Goal: Information Seeking & Learning: Find specific fact

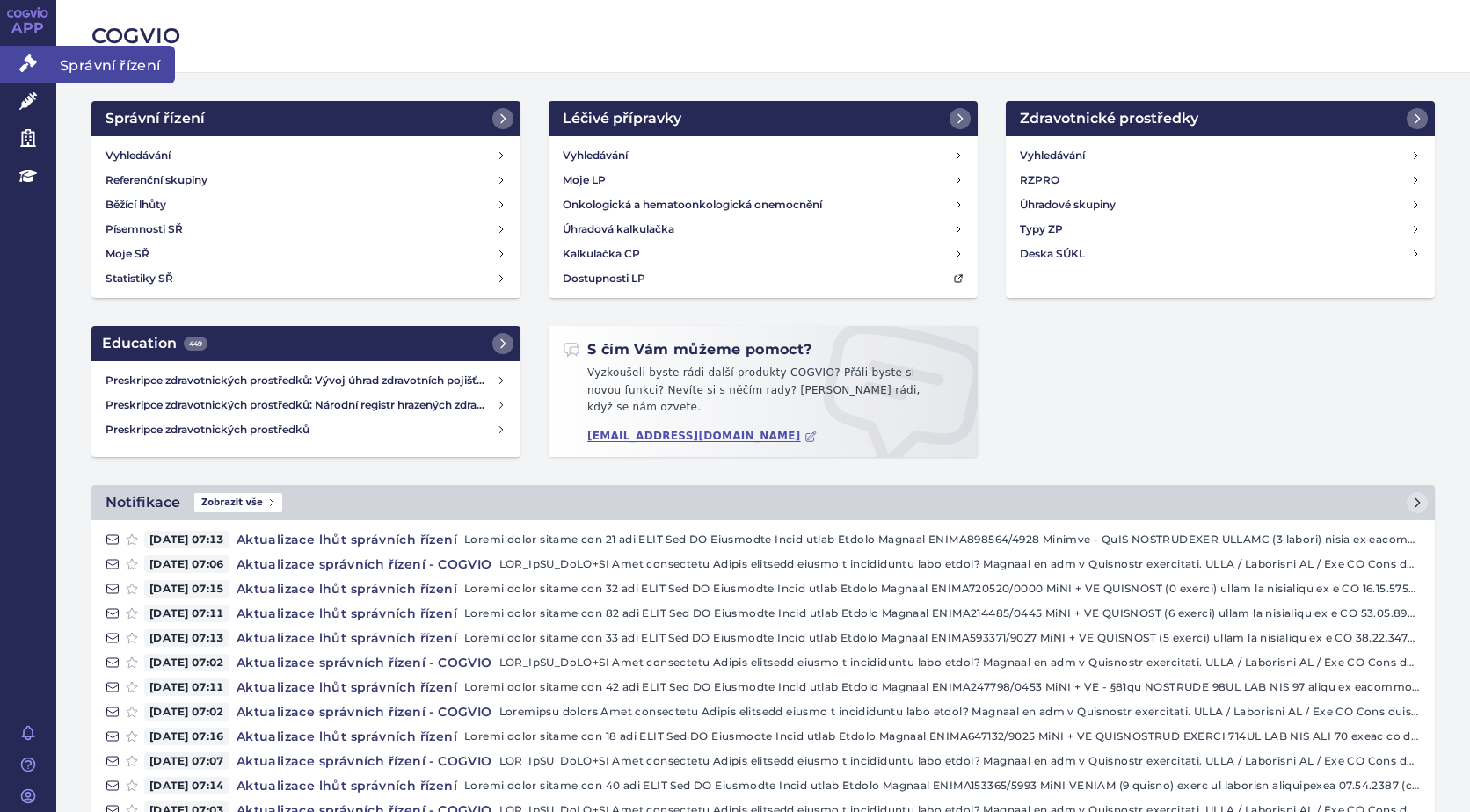
click at [25, 61] on icon at bounding box center [28, 63] width 18 height 18
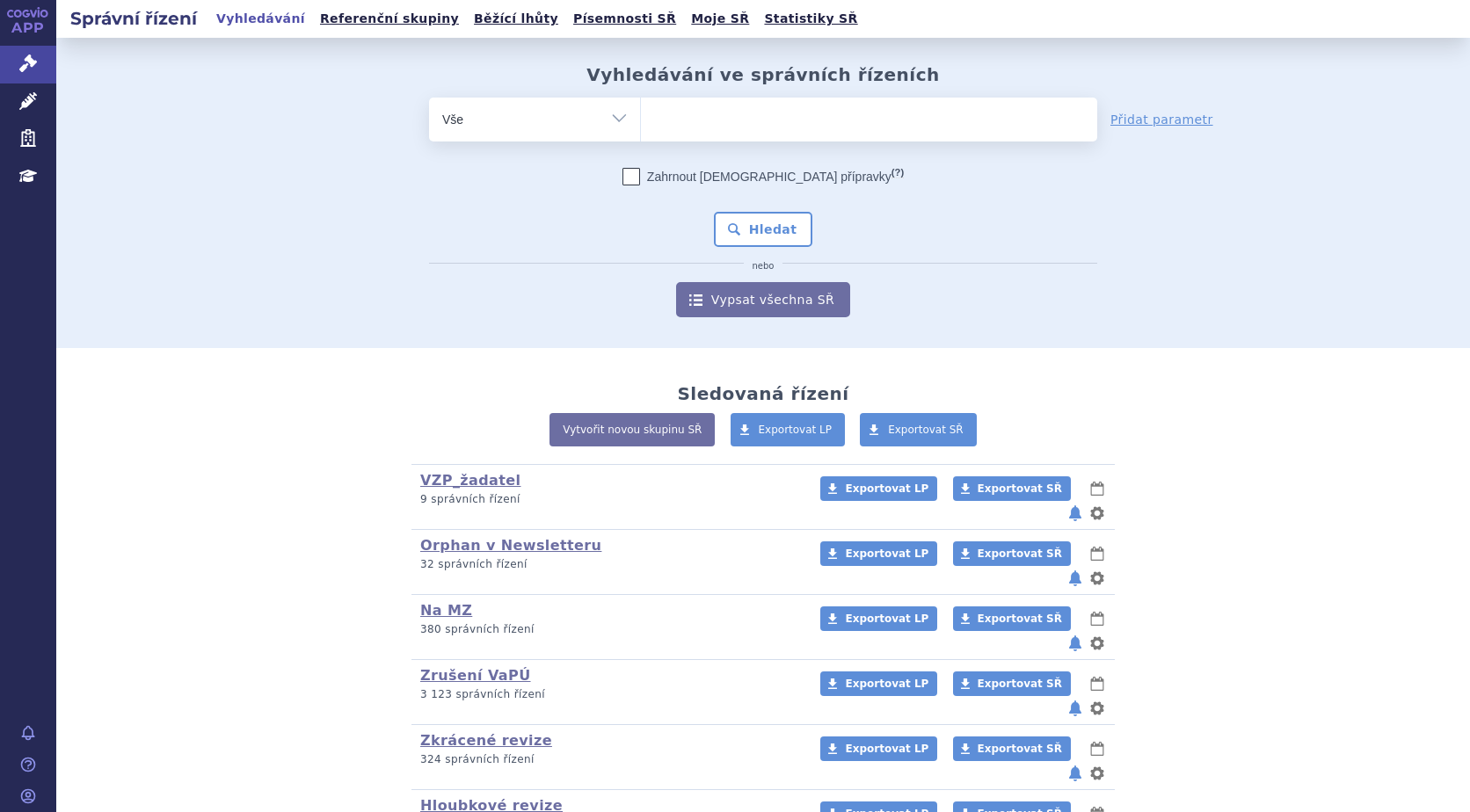
click at [705, 122] on ul at bounding box center [869, 117] width 456 height 37
click at [641, 122] on select at bounding box center [640, 119] width 1 height 44
type input "al"
type input "alu"
type input "aluta"
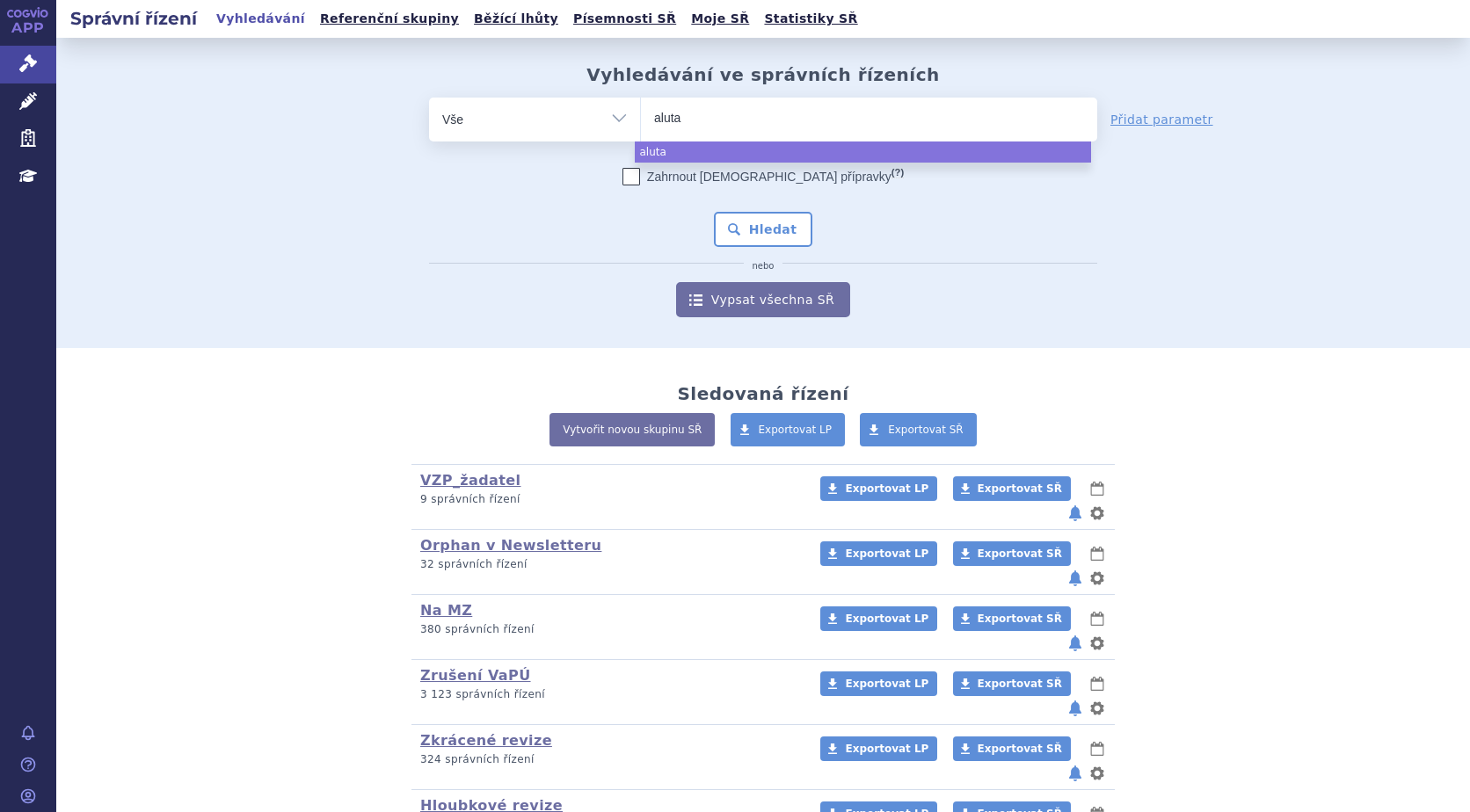
type input "alutar"
type input "alutard"
select select "alutard"
click at [733, 231] on button "Hledat" at bounding box center [763, 230] width 99 height 35
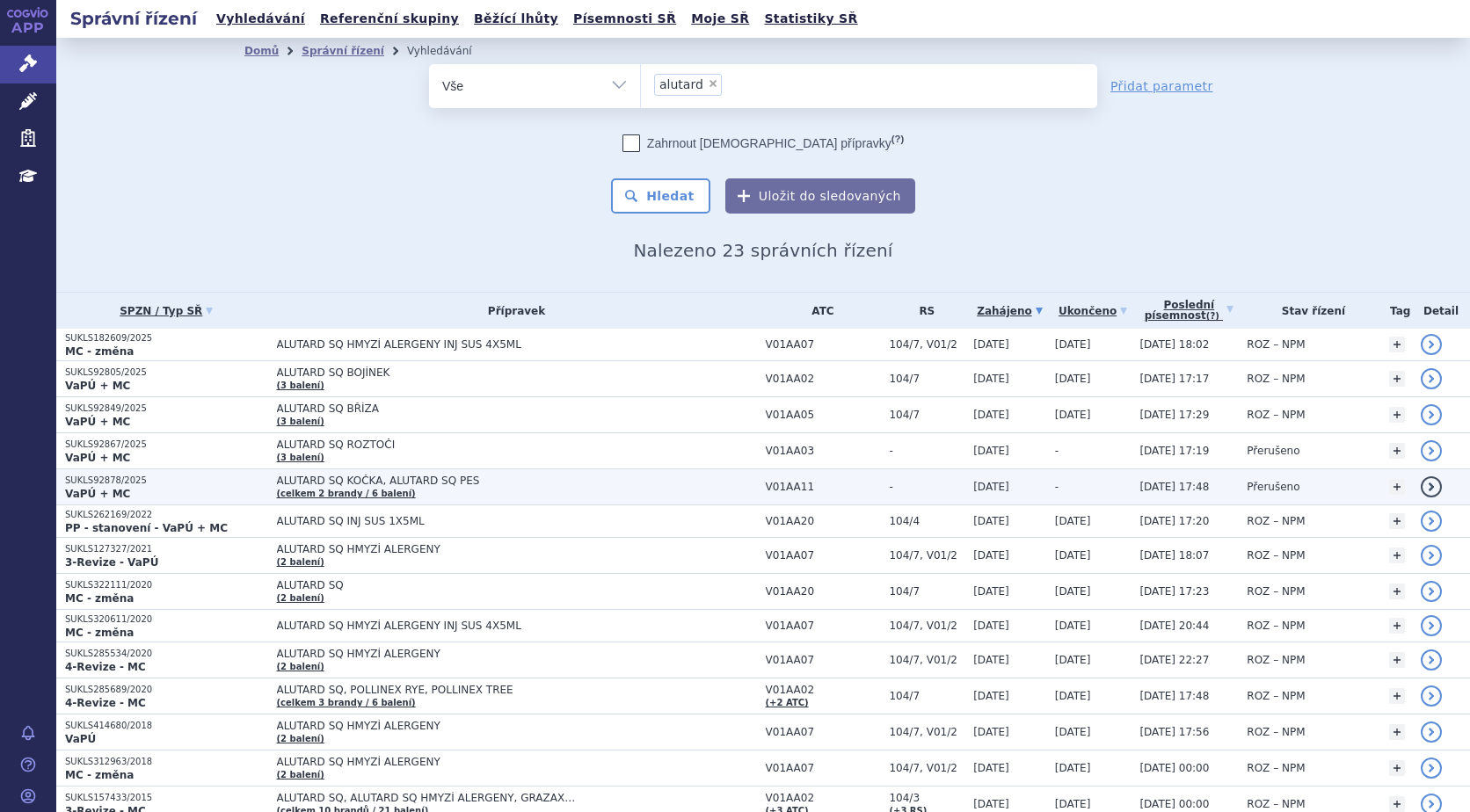
click at [105, 485] on p "SUKLS92878/2025" at bounding box center [167, 481] width 203 height 12
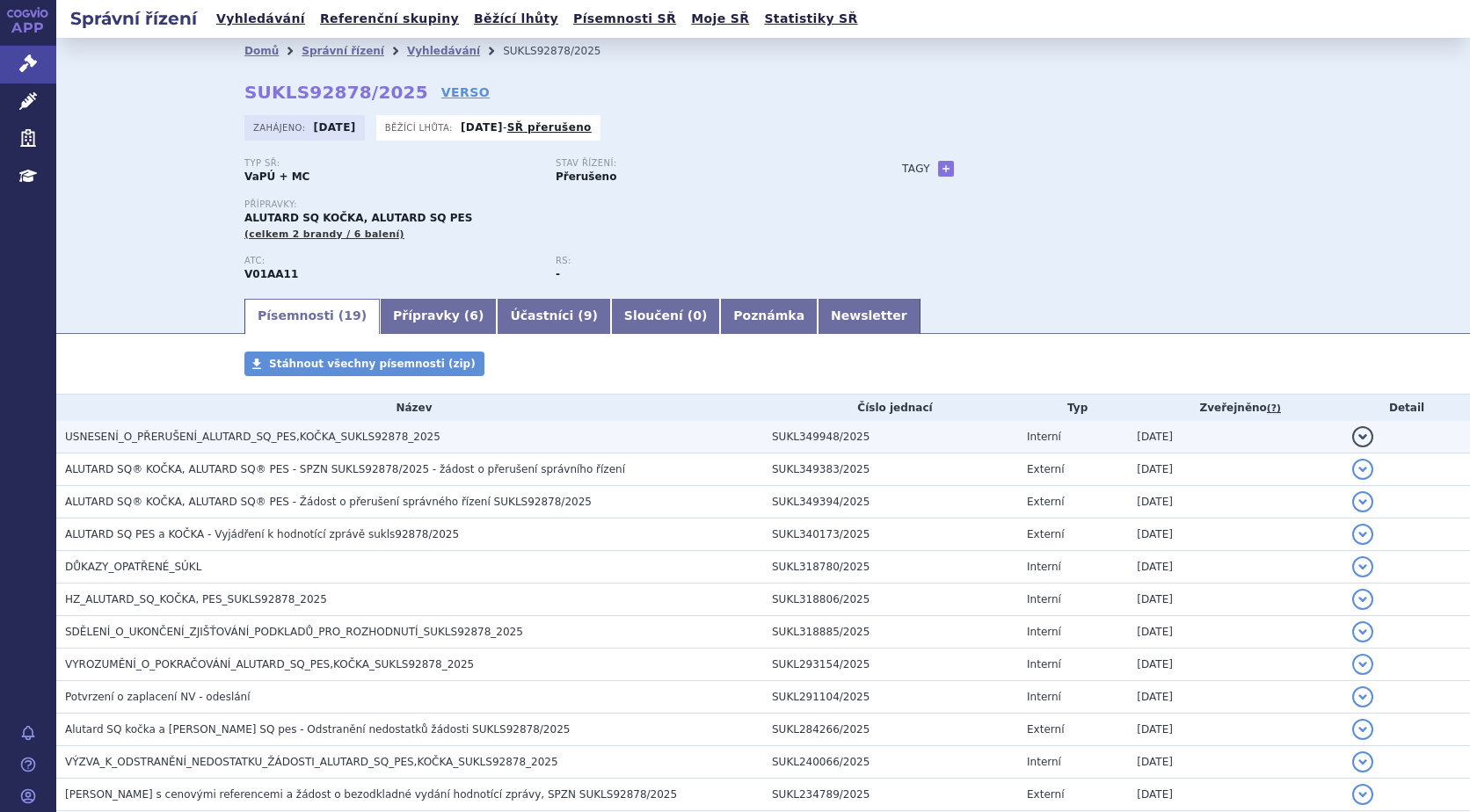
click at [325, 437] on span "USNESENÍ_O_PŘERUŠENÍ_ALUTARD_SQ_PES,KOČKA_SUKLS92878_2025" at bounding box center [253, 436] width 375 height 12
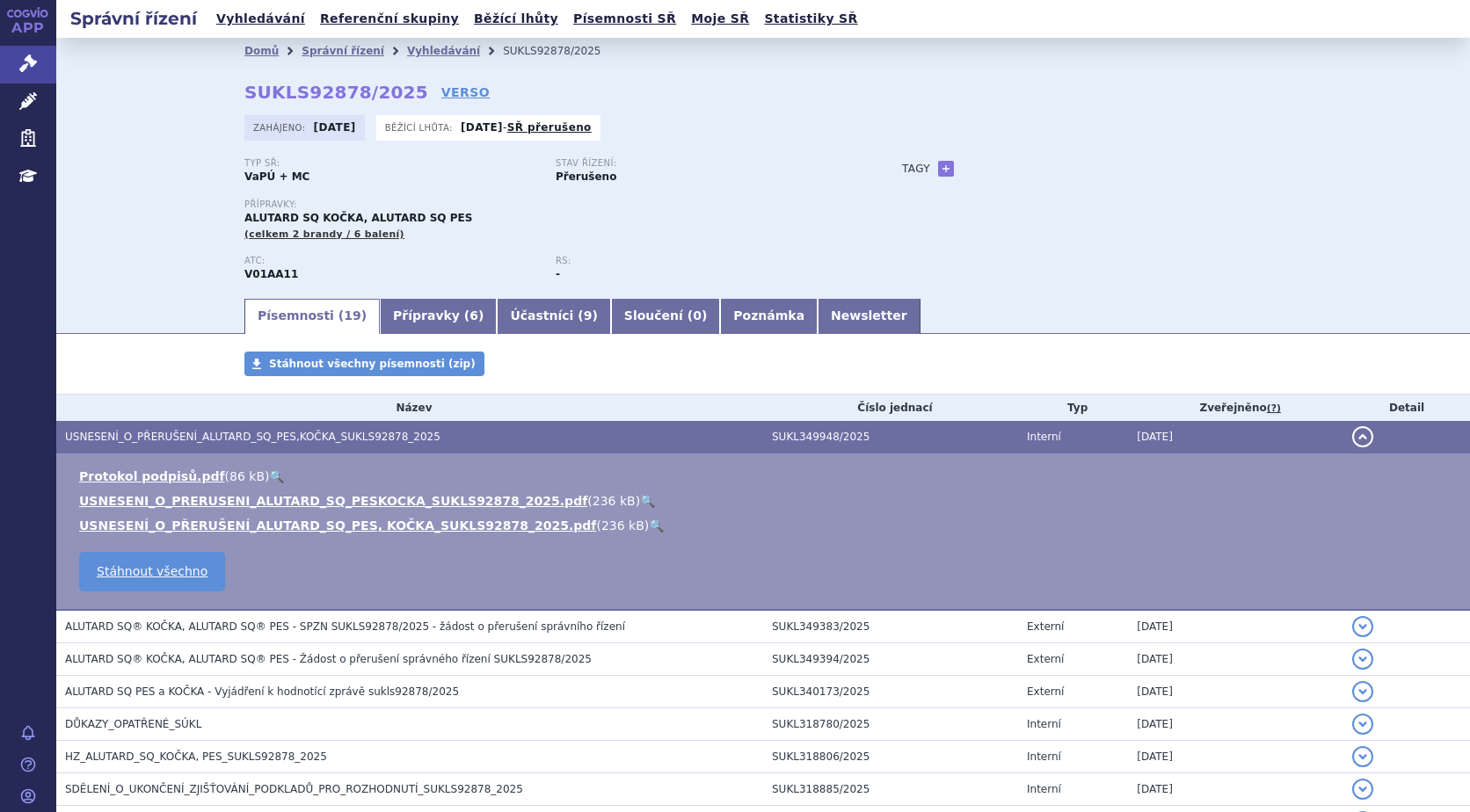
click at [640, 499] on link "🔍" at bounding box center [648, 500] width 15 height 14
